Goal: Task Accomplishment & Management: Manage account settings

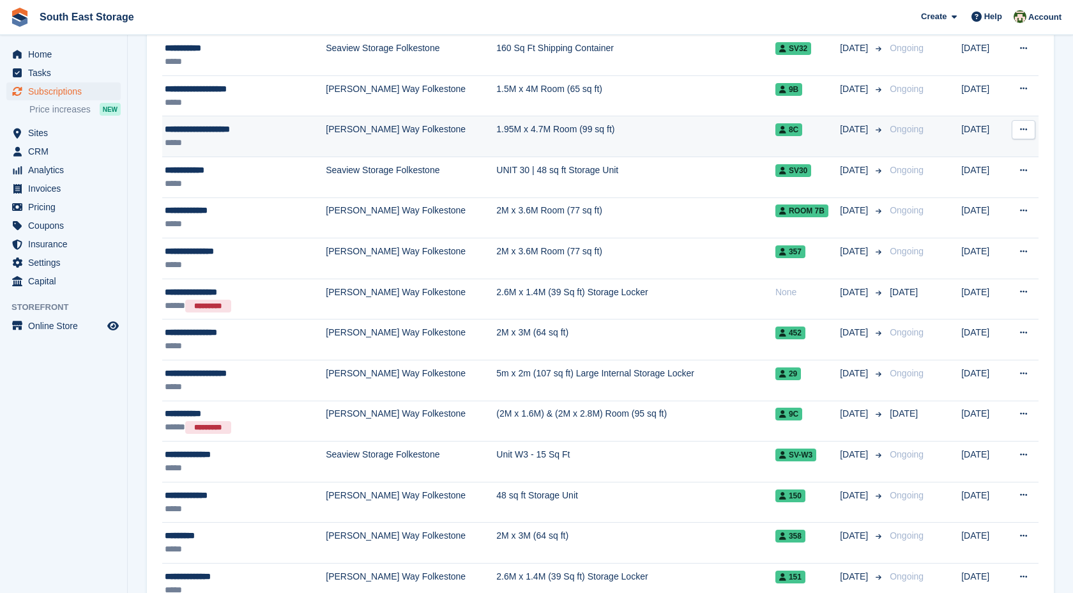
scroll to position [629, 0]
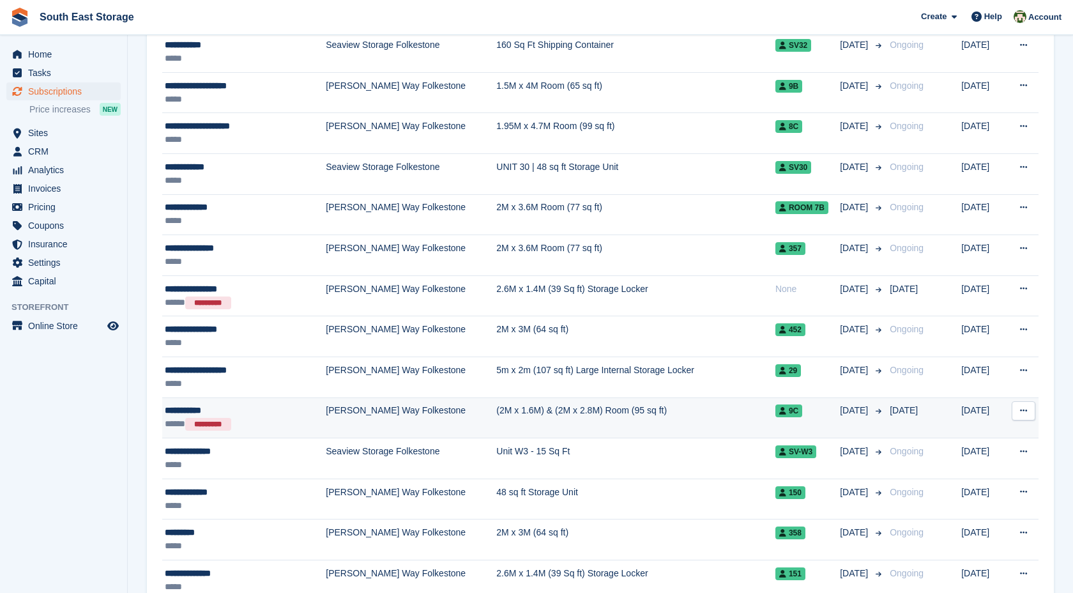
click at [430, 408] on td "[PERSON_NAME] Way Folkestone" at bounding box center [411, 417] width 171 height 41
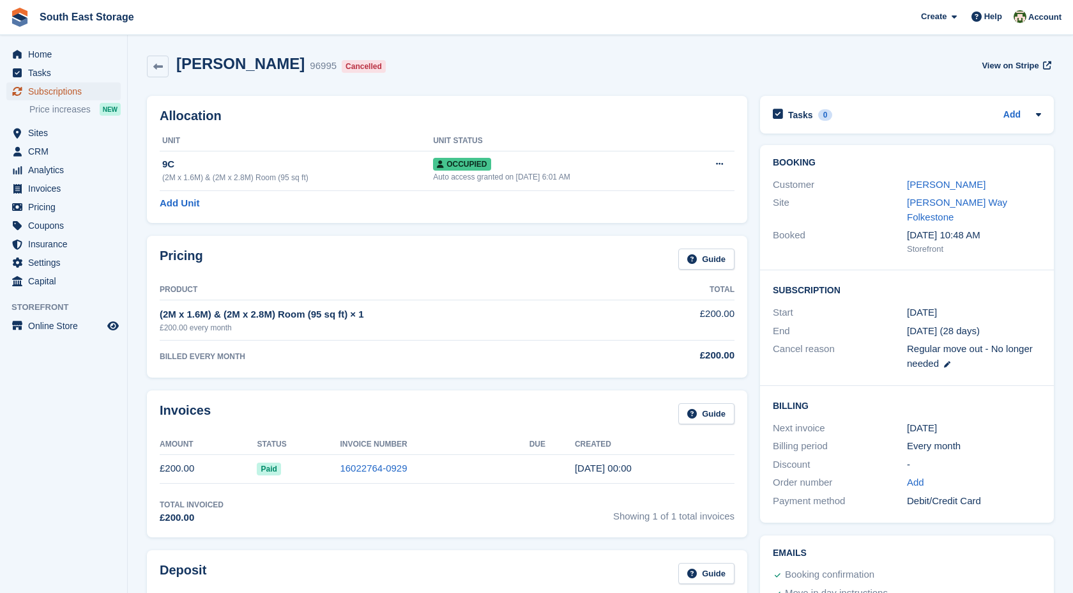
click at [79, 91] on span "Subscriptions" at bounding box center [66, 91] width 77 height 18
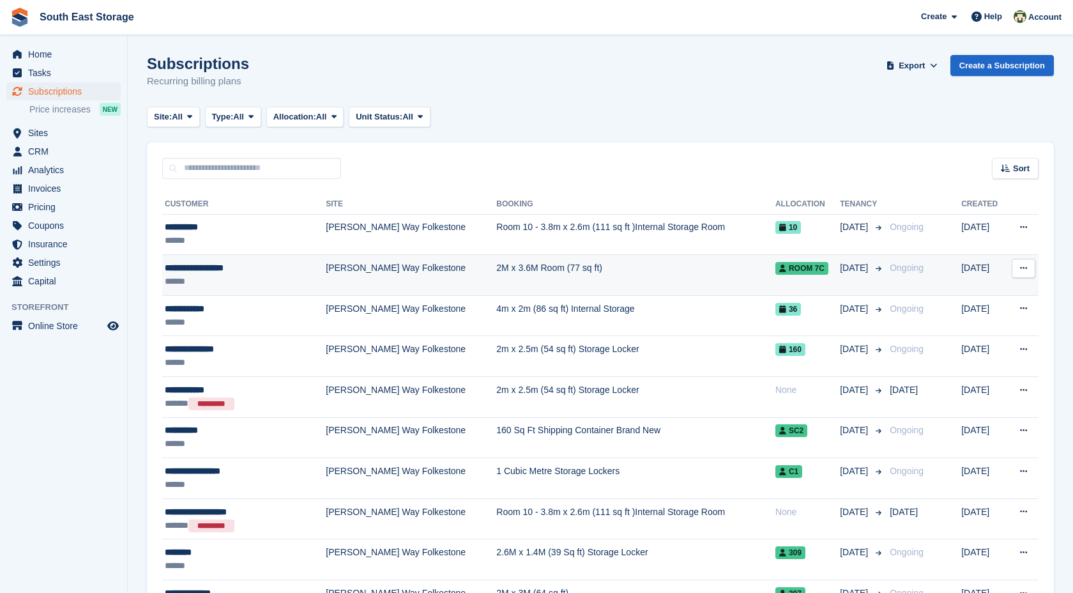
click at [512, 273] on td "2M x 3.6M Room (77 sq ft)" at bounding box center [635, 275] width 279 height 41
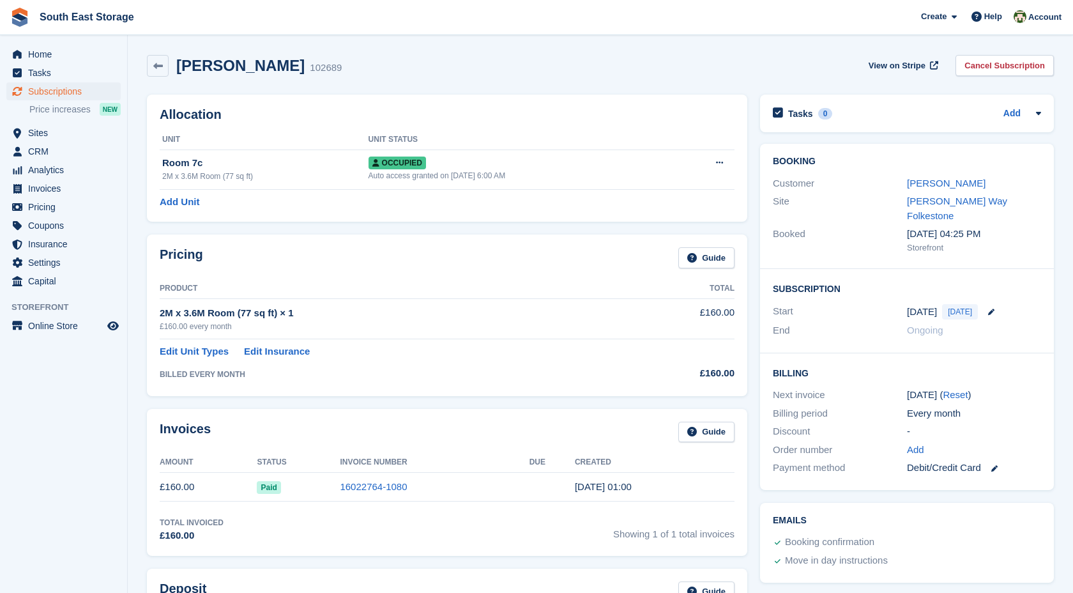
click at [991, 63] on link "Cancel Subscription" at bounding box center [1004, 65] width 98 height 21
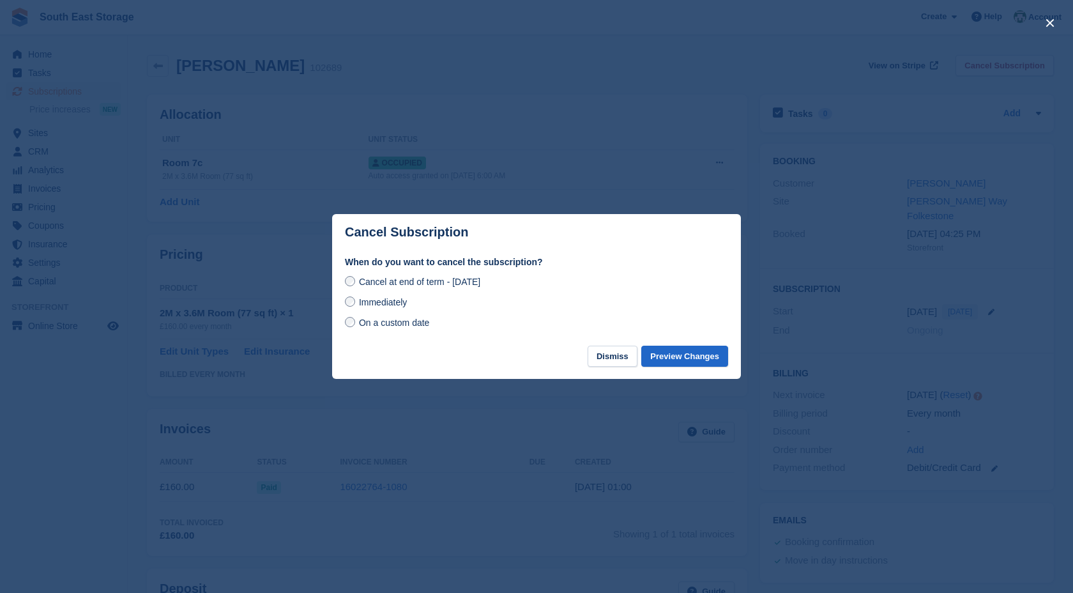
click at [406, 320] on span "On a custom date" at bounding box center [394, 322] width 71 height 10
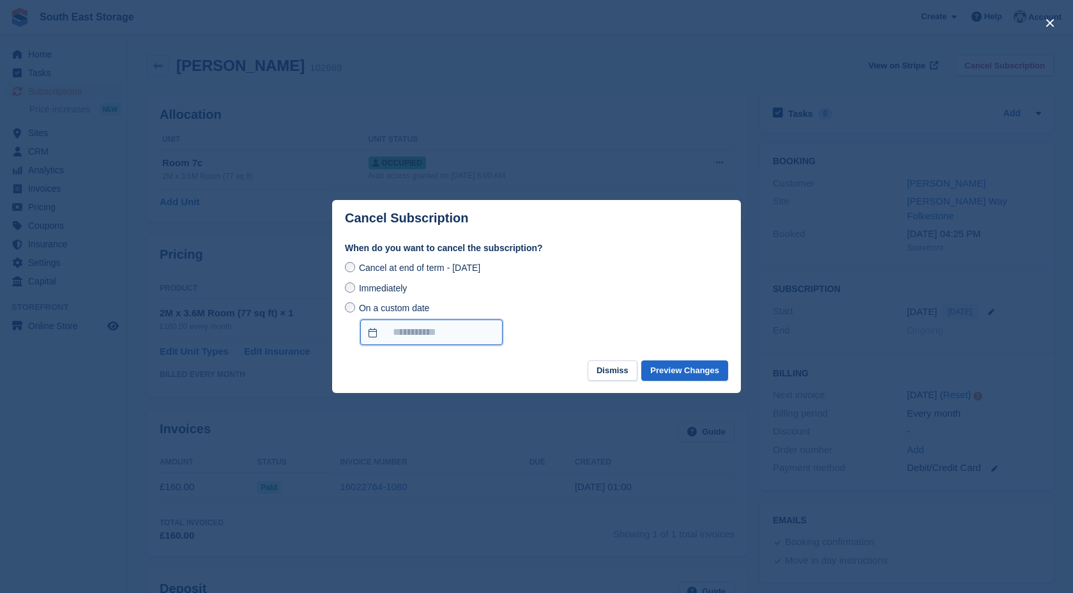
click at [425, 332] on input "On a custom date" at bounding box center [431, 332] width 142 height 26
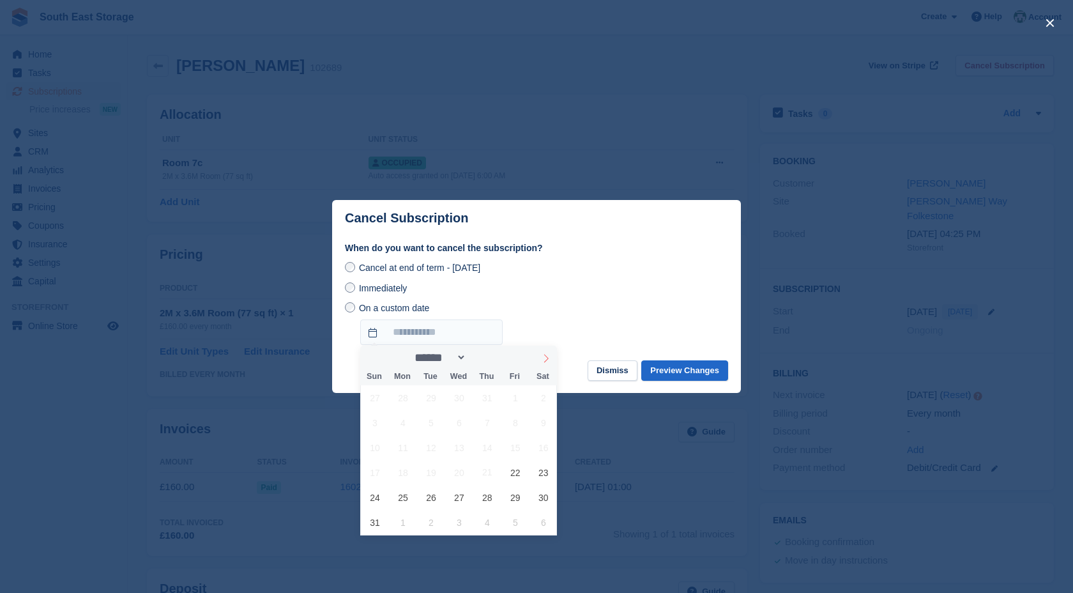
click at [543, 361] on icon at bounding box center [546, 358] width 9 height 9
select select "*"
click at [512, 445] on span "19" at bounding box center [515, 447] width 25 height 25
type input "**********"
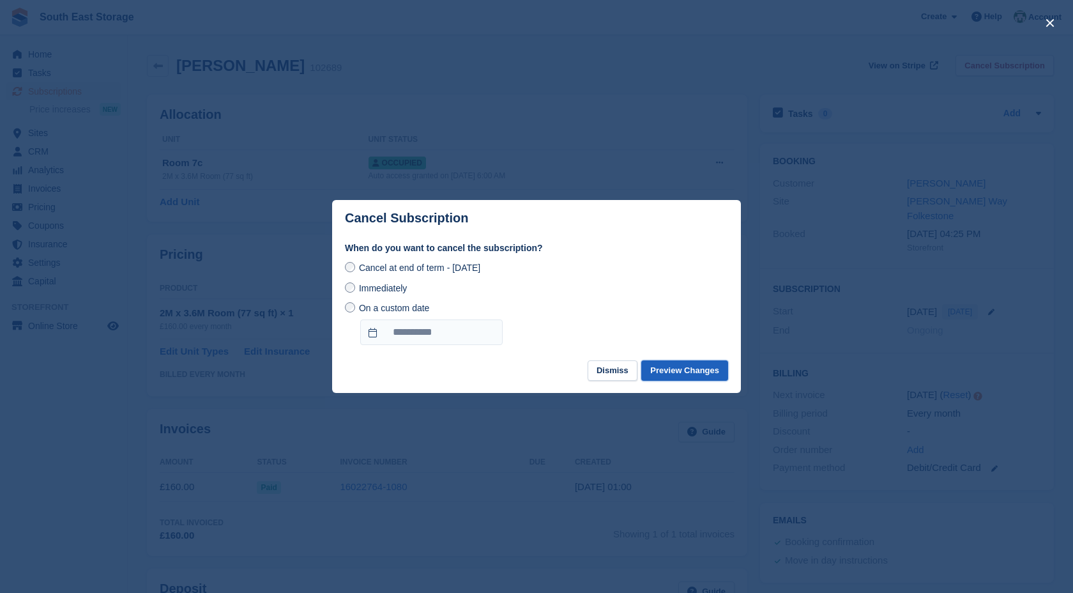
click at [658, 369] on button "Preview Changes" at bounding box center [684, 370] width 87 height 21
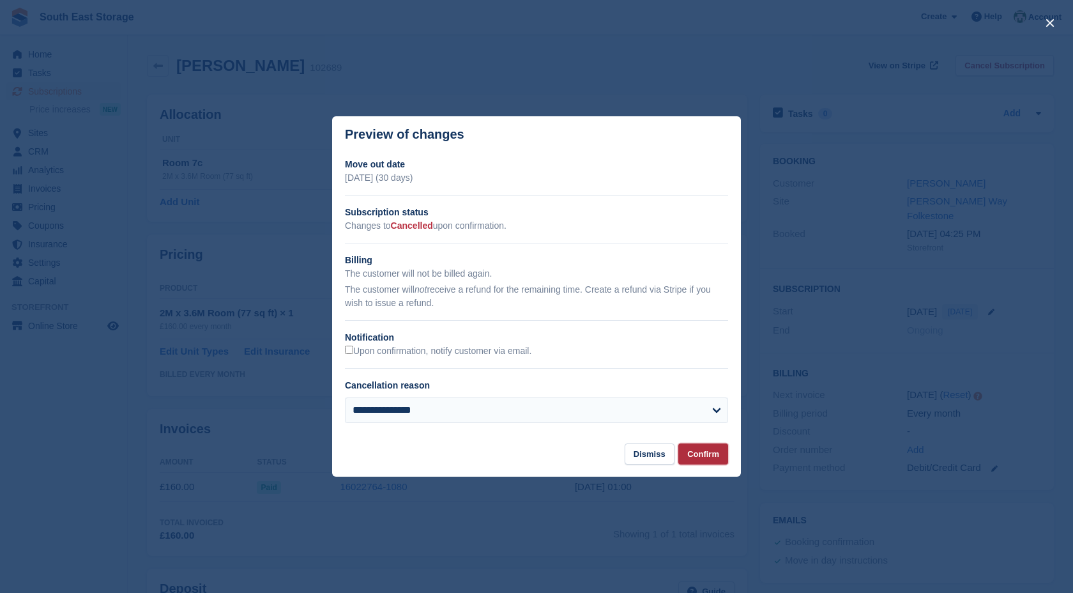
click at [700, 453] on button "Confirm" at bounding box center [703, 453] width 50 height 21
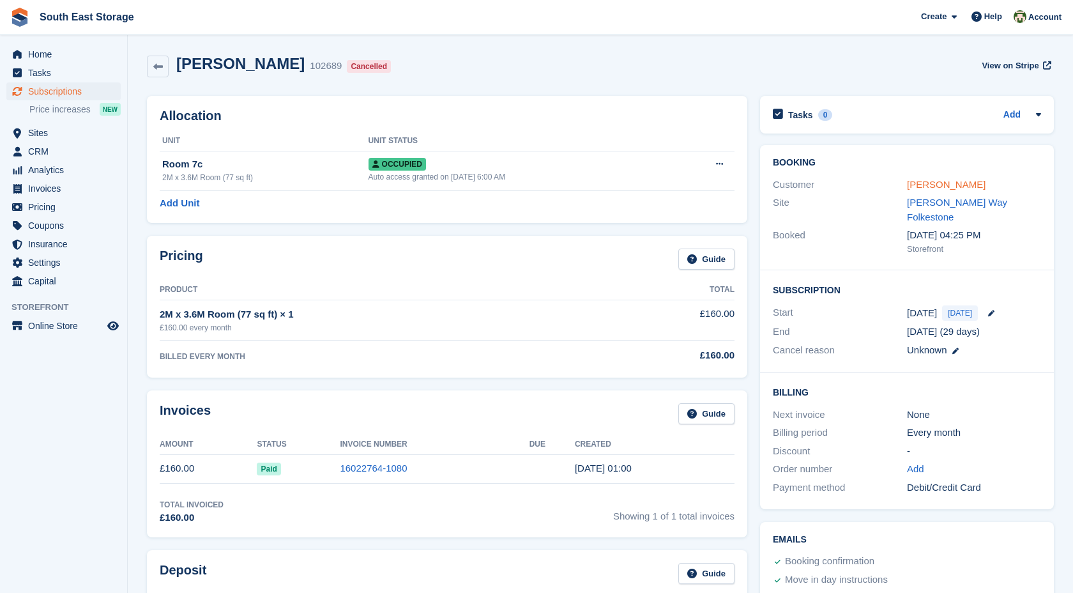
drag, startPoint x: 996, startPoint y: 181, endPoint x: 907, endPoint y: 182, distance: 89.4
click at [907, 182] on div "Cassandra Sinclair" at bounding box center [974, 185] width 134 height 15
copy link "Cassandra Sinclair"
drag, startPoint x: 307, startPoint y: 314, endPoint x: 159, endPoint y: 313, distance: 148.2
click at [160, 313] on div "2M x 3.6M Room (77 sq ft) × 1" at bounding box center [388, 314] width 457 height 15
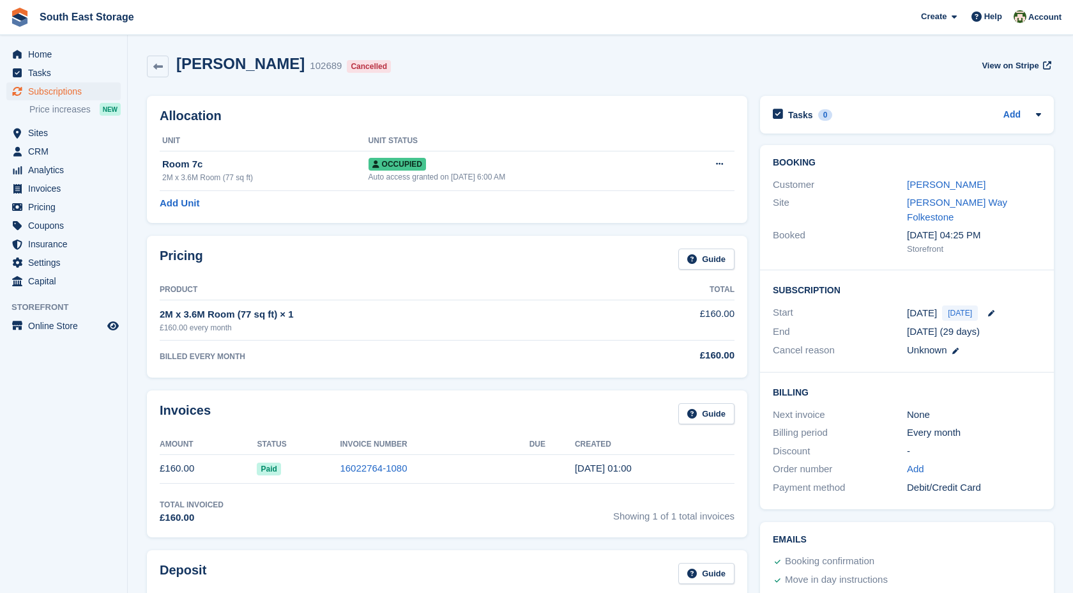
copy div "Product Total 2M x 3.6M Room (77 sq ft) × 1"
